Goal: Information Seeking & Learning: Learn about a topic

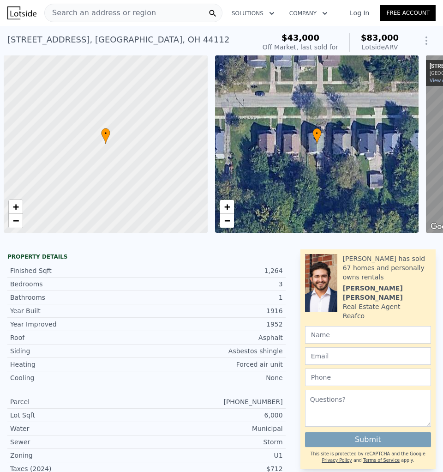
scroll to position [0, 3]
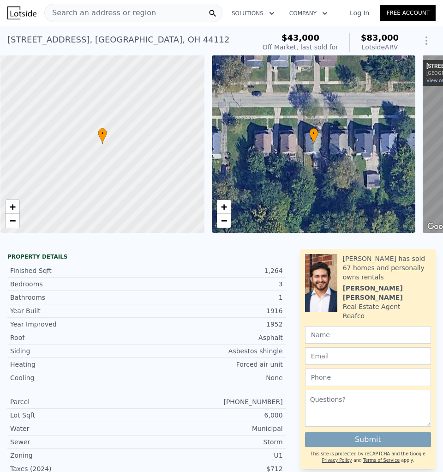
click at [151, 9] on div "Search an address or region" at bounding box center [133, 13] width 178 height 18
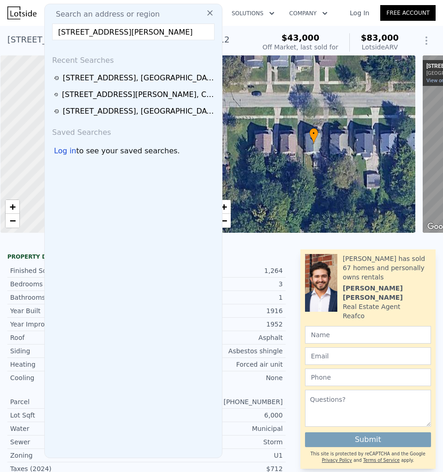
scroll to position [0, 7]
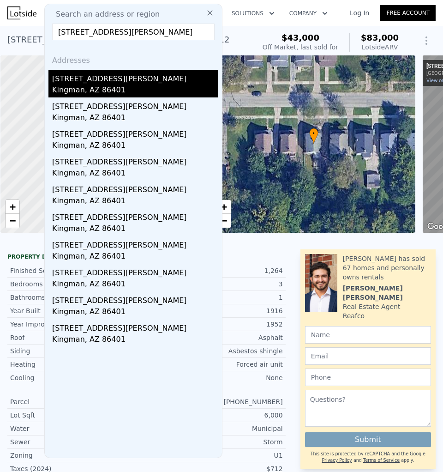
type input "[STREET_ADDRESS][PERSON_NAME]"
click at [109, 73] on div "[STREET_ADDRESS][PERSON_NAME]" at bounding box center [135, 77] width 166 height 15
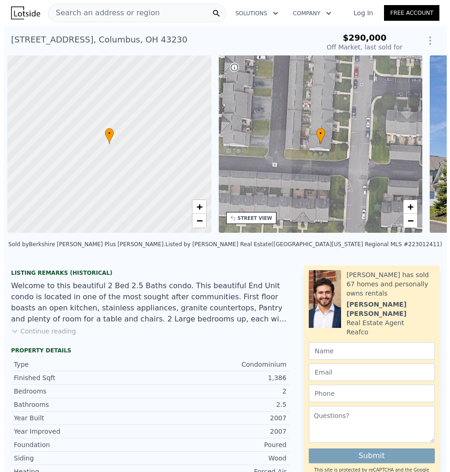
scroll to position [0, 3]
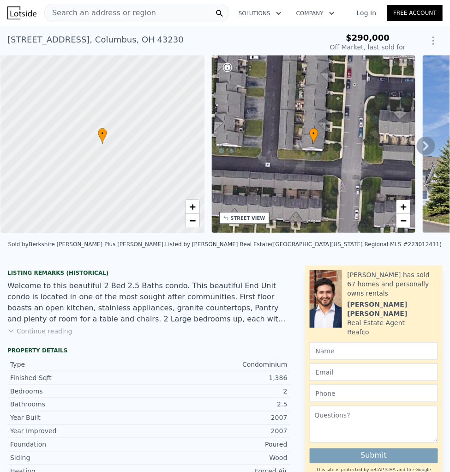
click at [140, 15] on span "Search an address or region" at bounding box center [100, 12] width 111 height 11
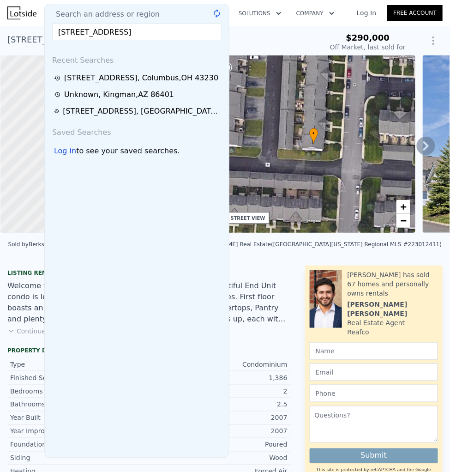
type input "$ 290,000"
type input "-$ 34,493"
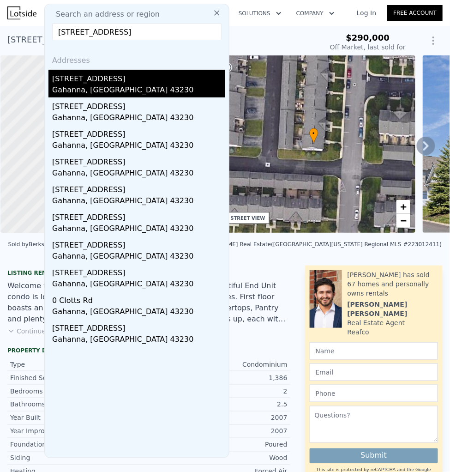
click at [76, 82] on div "498 Clotts Rd" at bounding box center [138, 77] width 173 height 15
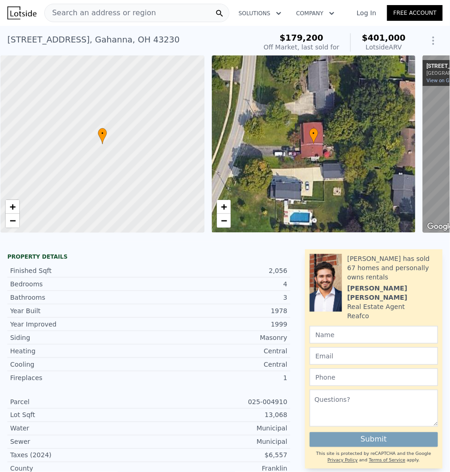
click at [178, 9] on div "Search an address or region" at bounding box center [136, 13] width 185 height 18
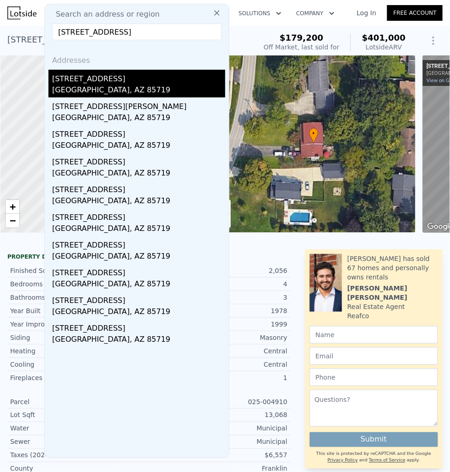
type input "3117 N Park Ave, Tucson, AZ 85719"
click at [111, 84] on div "3117 N Park Ave" at bounding box center [138, 77] width 173 height 15
